Goal: Information Seeking & Learning: Find specific fact

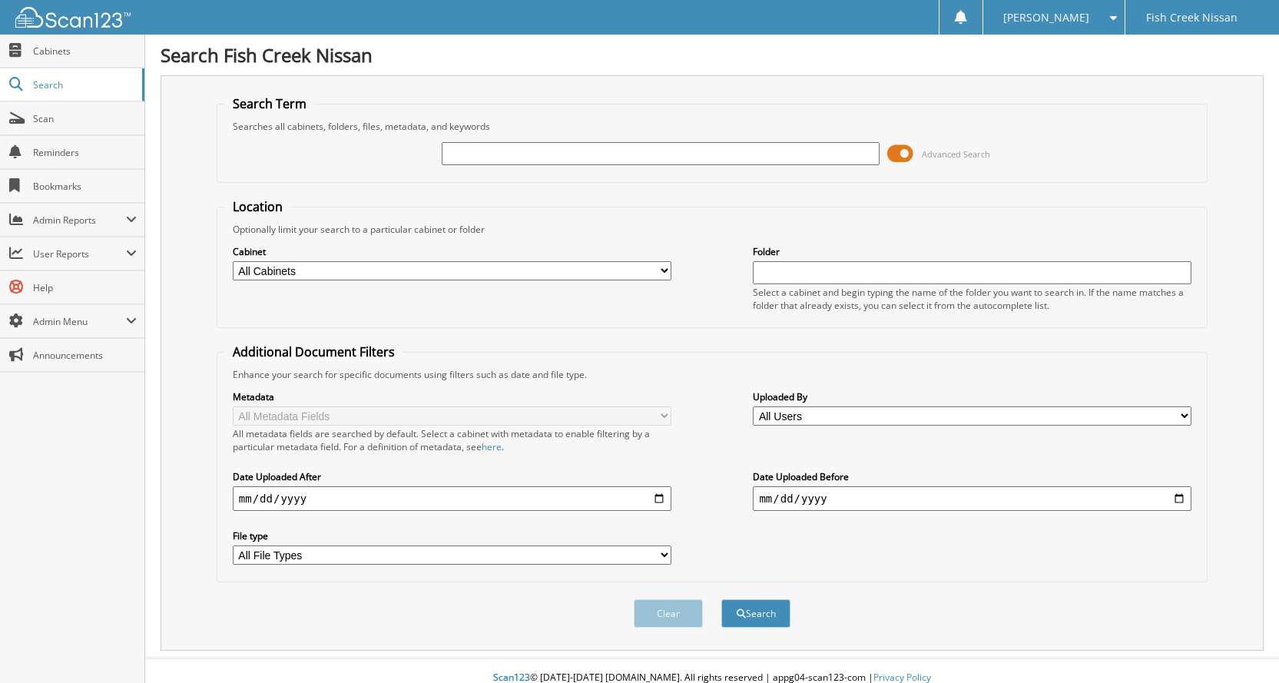
click at [596, 151] on input "text" at bounding box center [661, 153] width 439 height 23
type input "[DATE]-[DATE]"
click at [721, 599] on button "Search" at bounding box center [755, 613] width 69 height 28
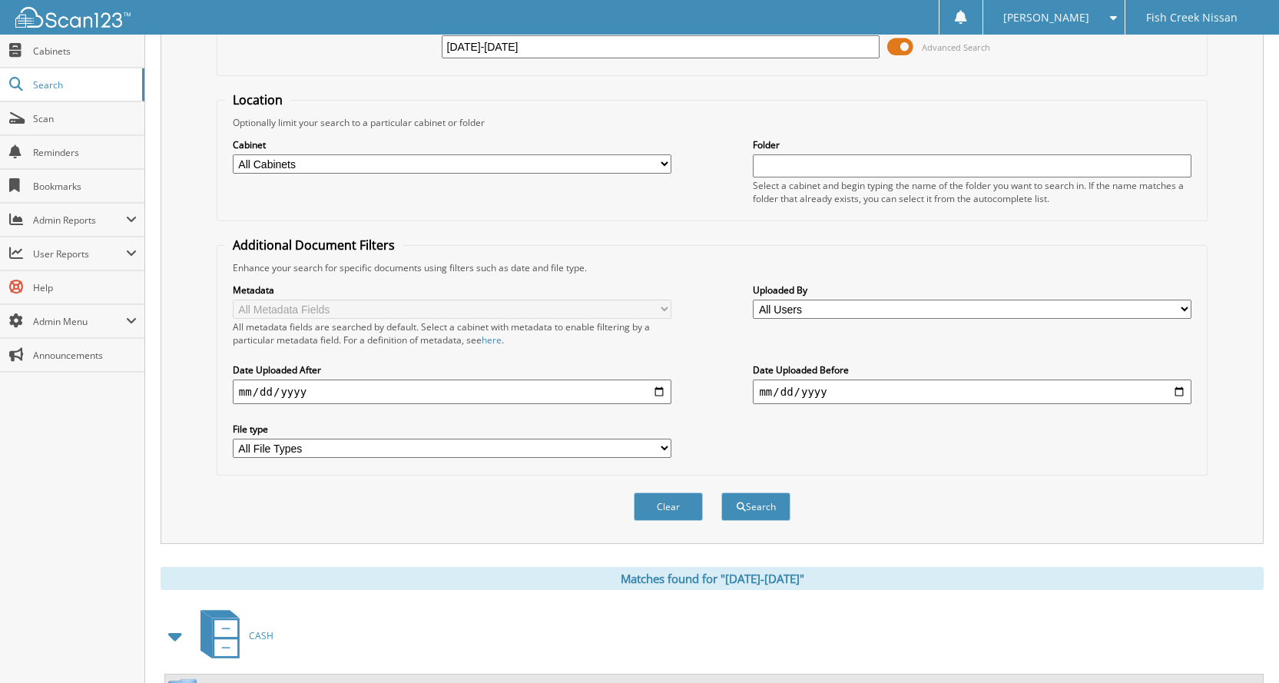
scroll to position [236, 0]
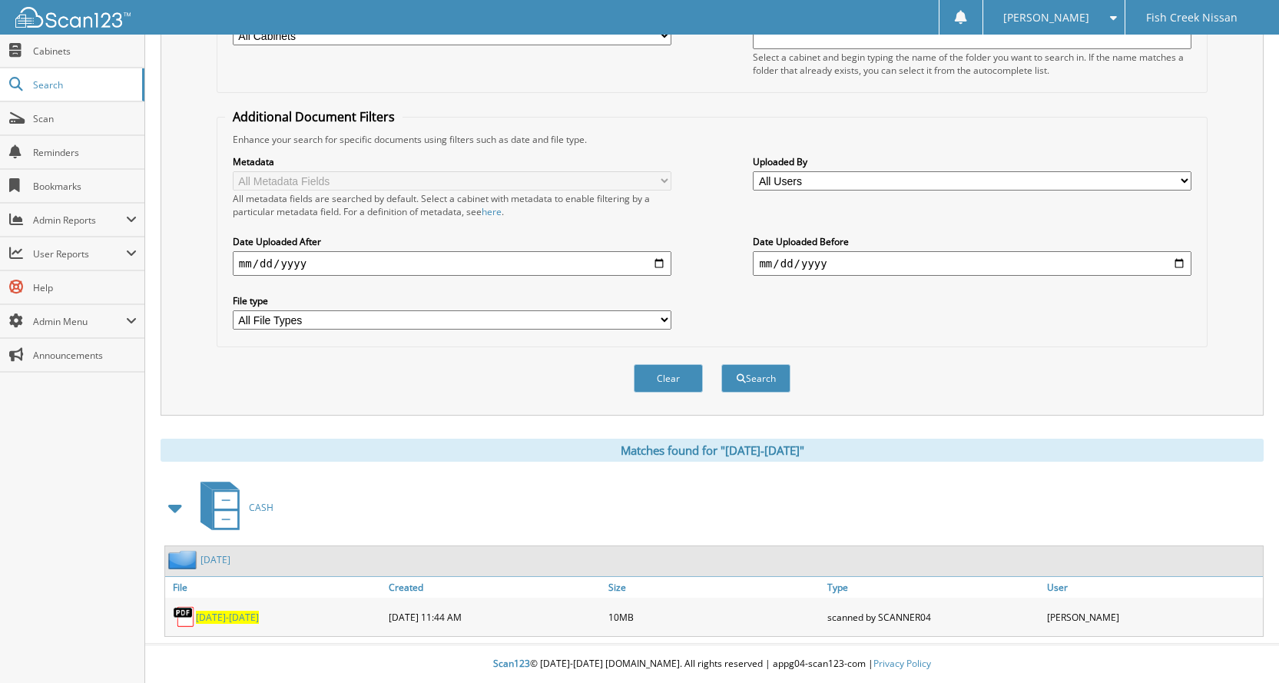
click at [210, 616] on span "[DATE]-[DATE]" at bounding box center [227, 617] width 63 height 13
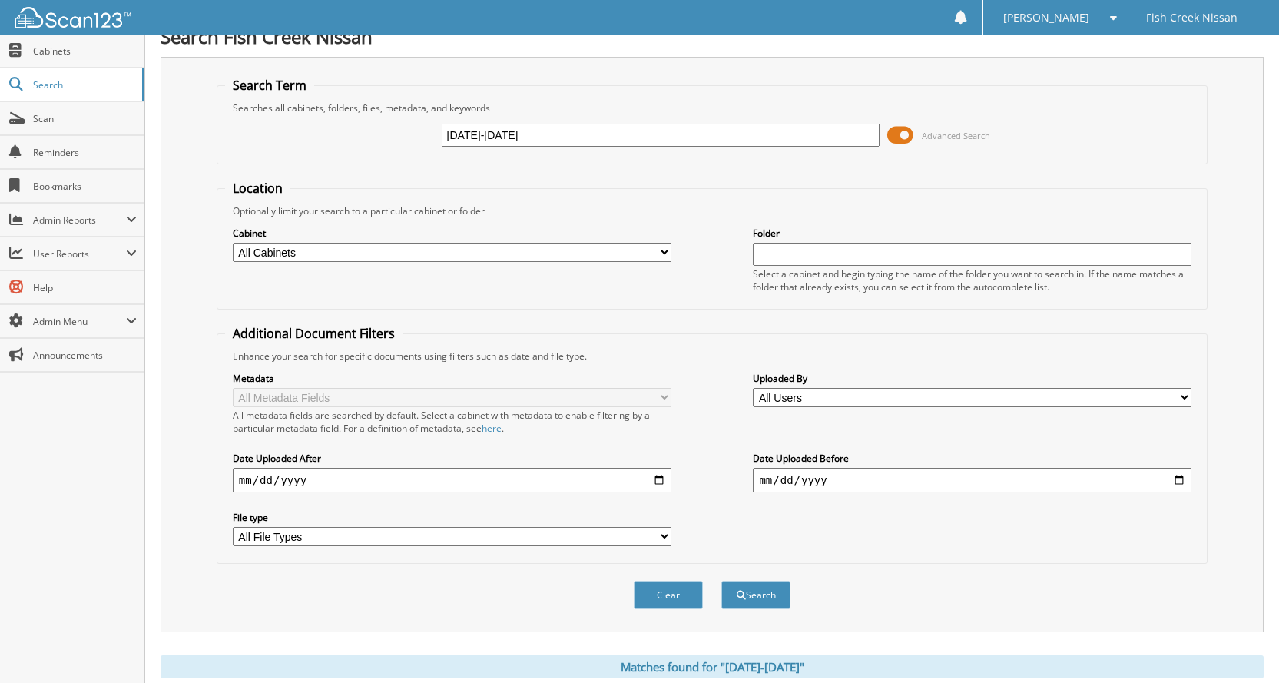
scroll to position [0, 0]
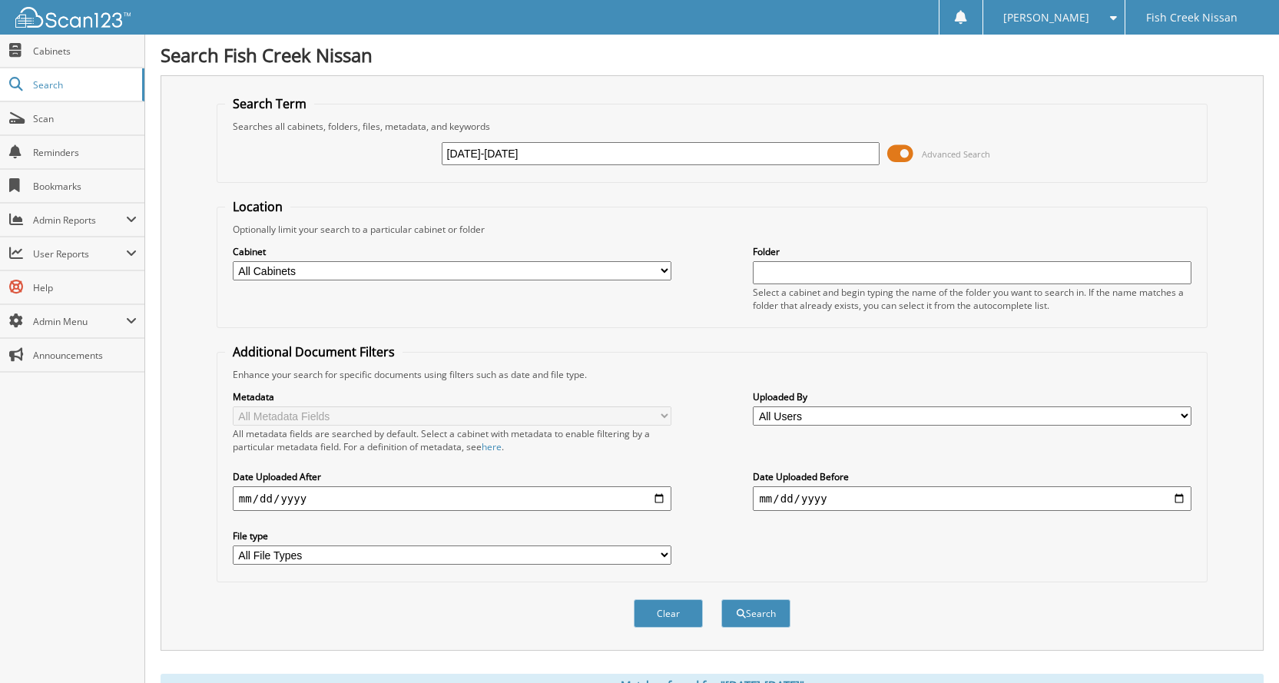
click at [548, 164] on input "[DATE]-[DATE]" at bounding box center [661, 153] width 439 height 23
type input "349360"
click at [721, 599] on button "Search" at bounding box center [755, 613] width 69 height 28
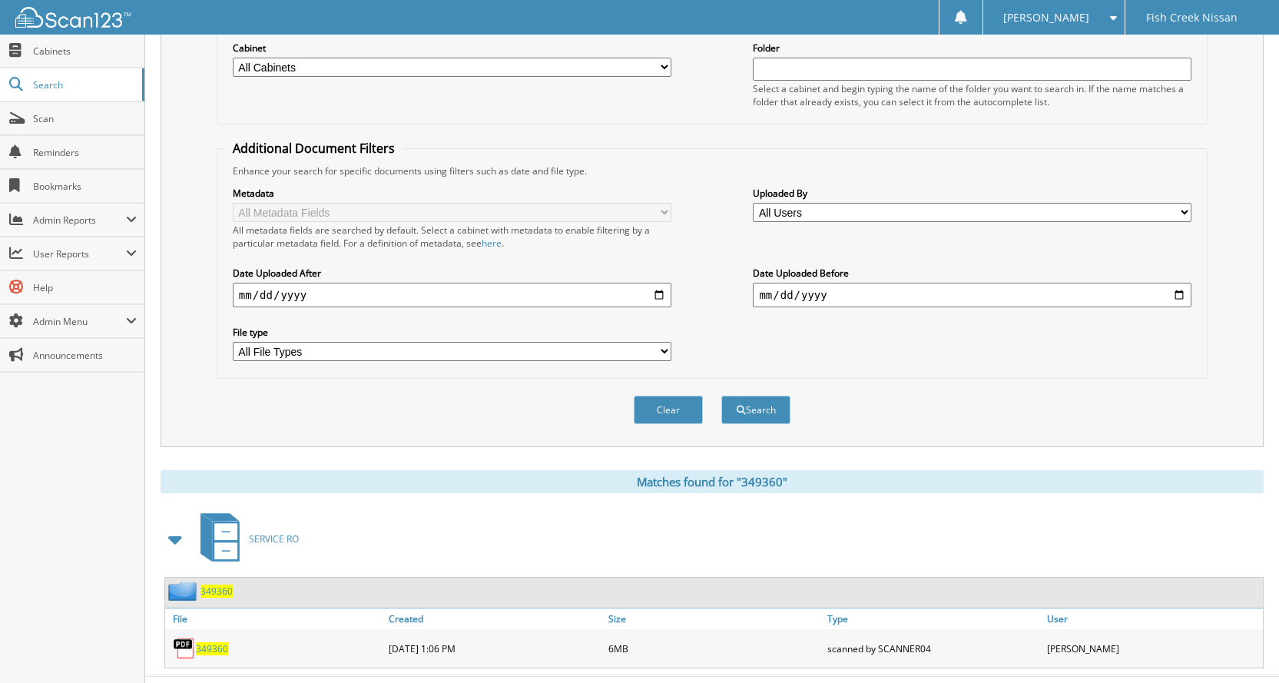
scroll to position [230, 0]
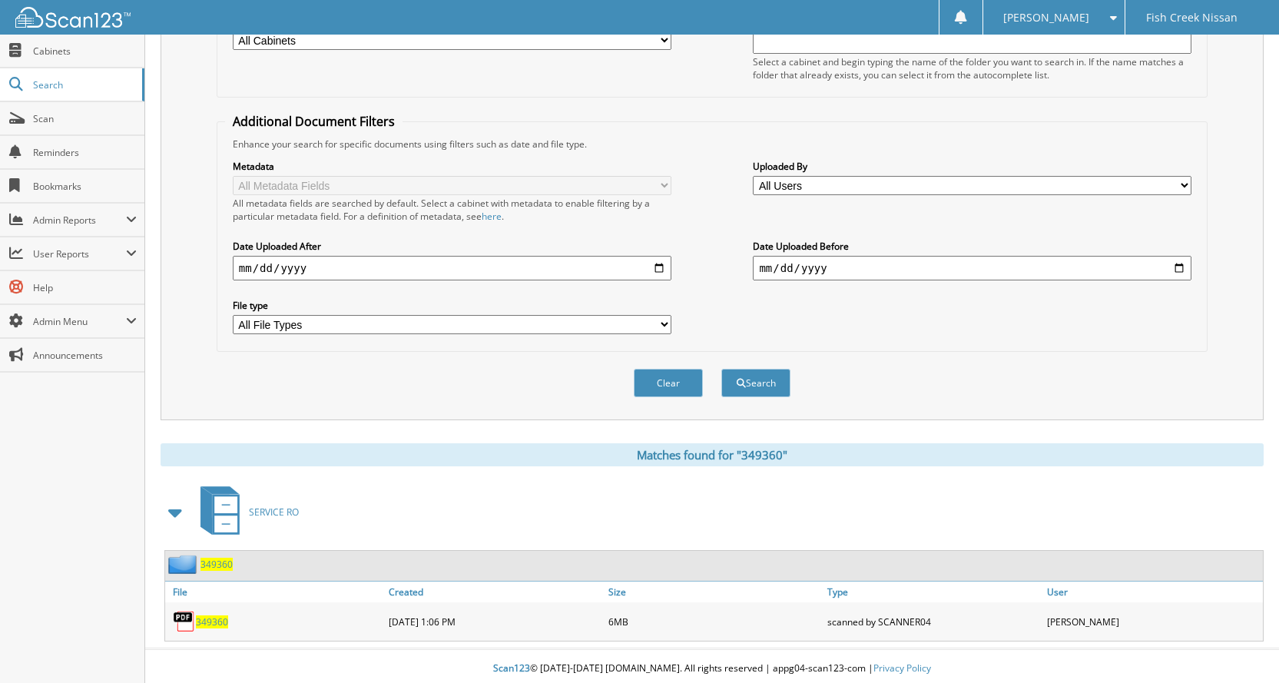
click at [205, 622] on span "349360" at bounding box center [212, 621] width 32 height 13
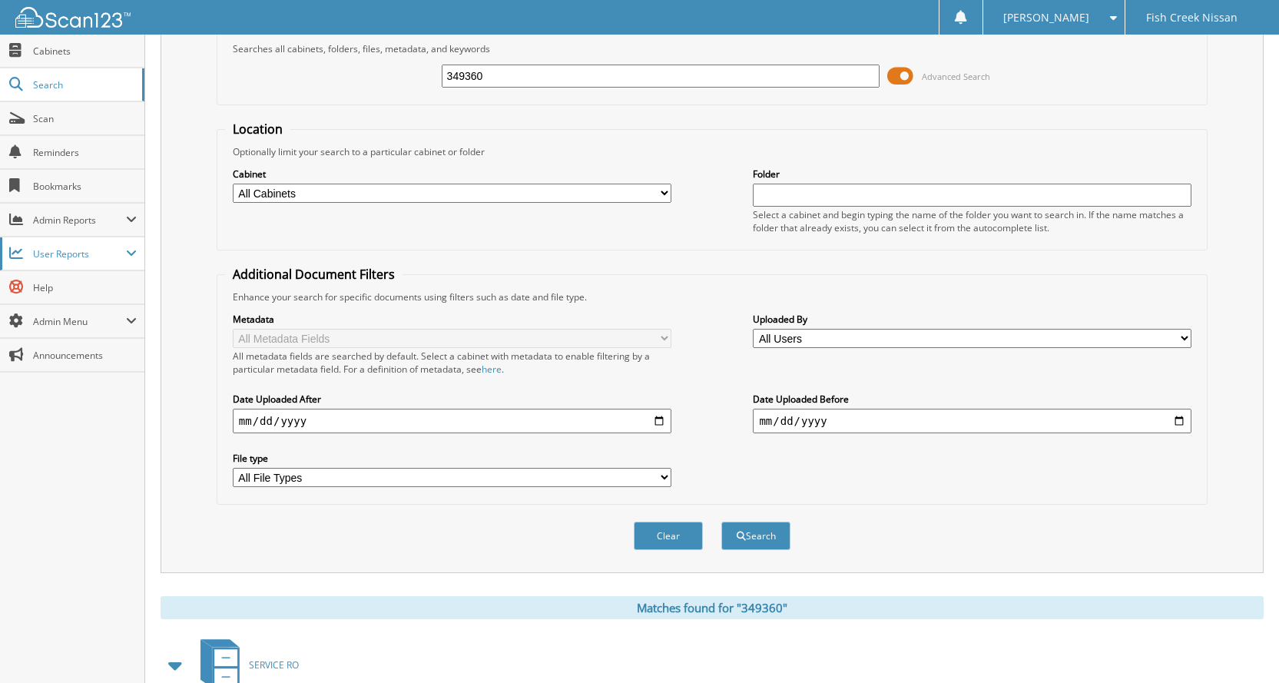
scroll to position [0, 0]
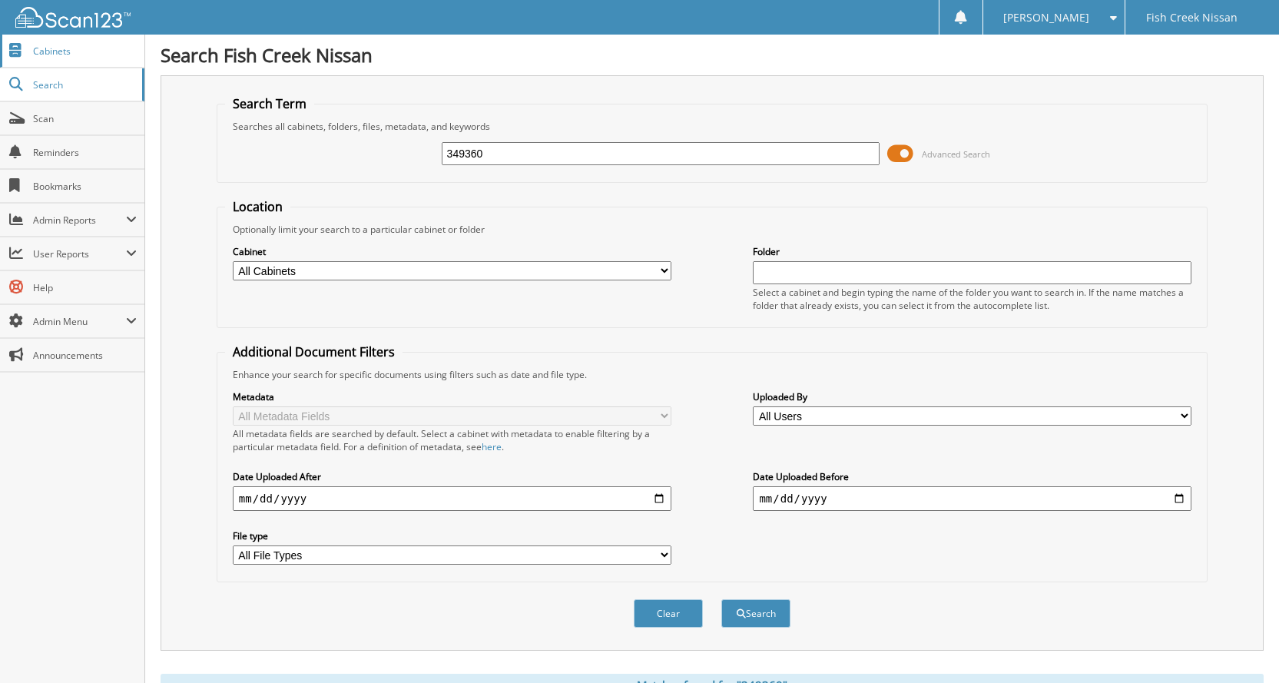
click at [65, 50] on span "Cabinets" at bounding box center [85, 51] width 104 height 13
